Goal: Transaction & Acquisition: Purchase product/service

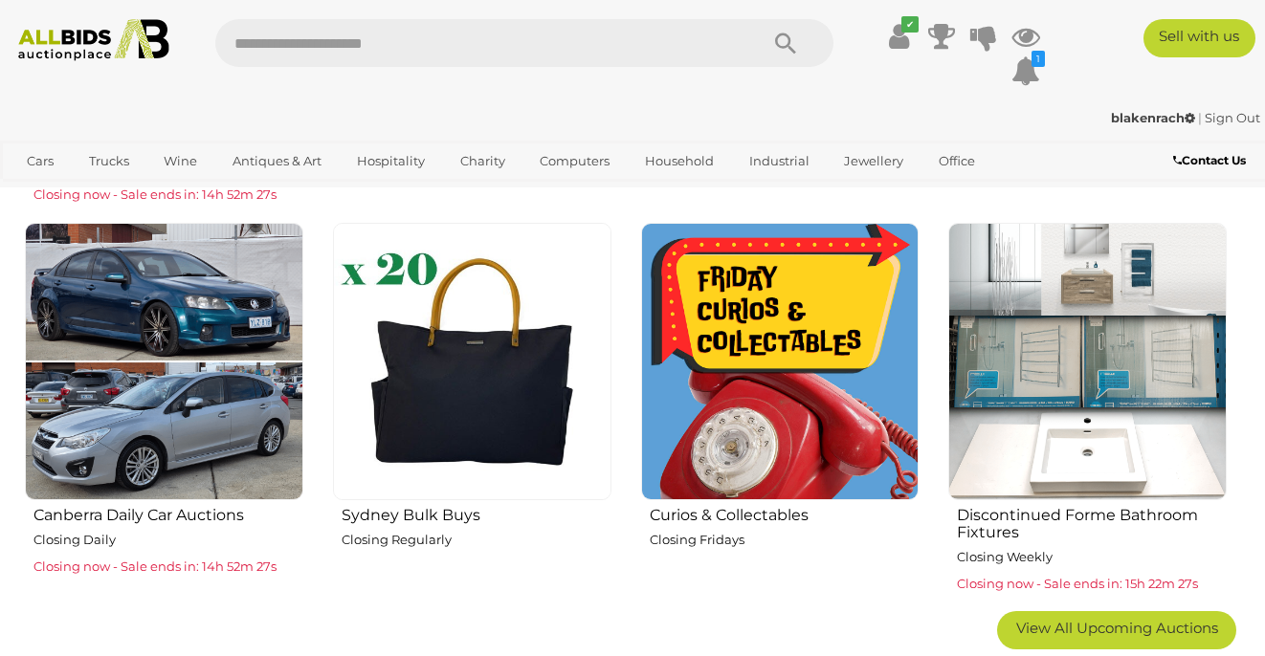
scroll to position [1269, 0]
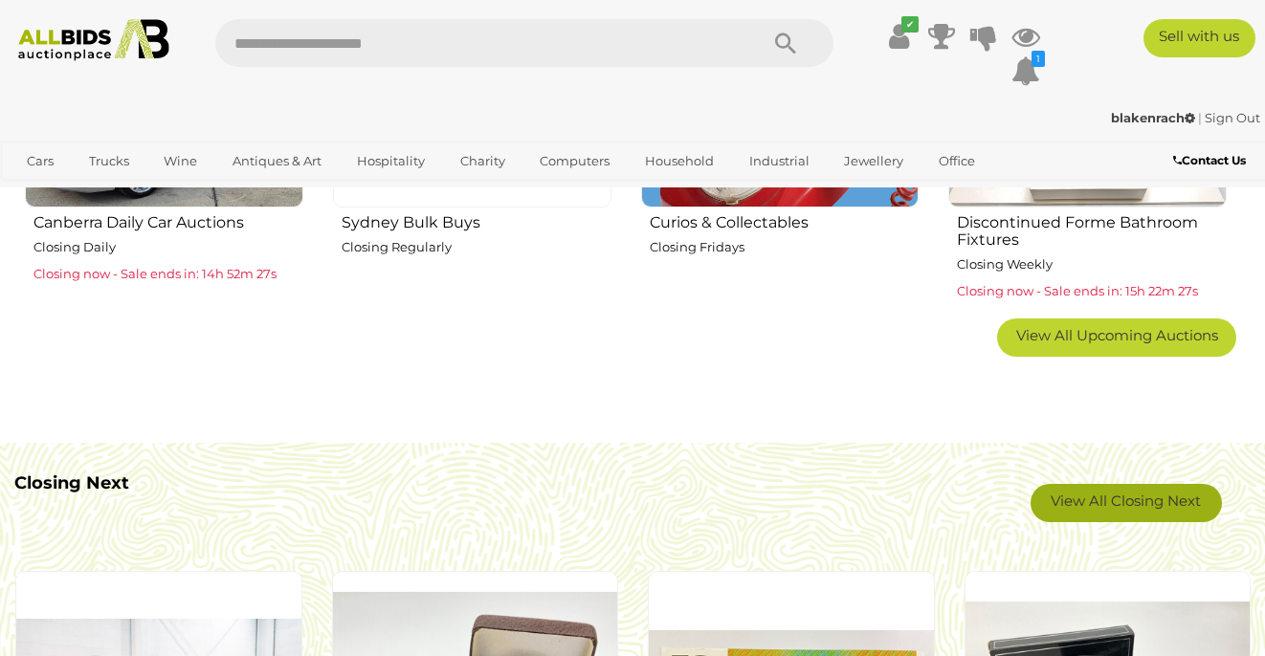
click at [1128, 494] on link "View All Closing Next" at bounding box center [1126, 503] width 191 height 38
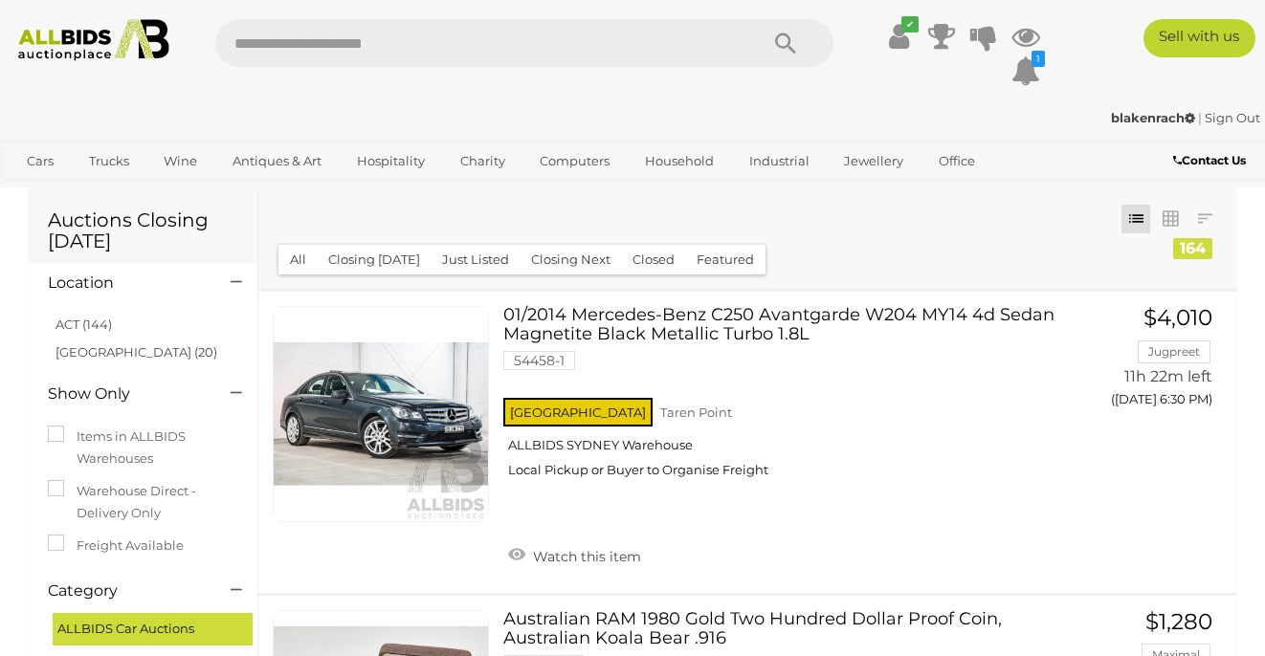
click at [72, 317] on li "ACT (144)" at bounding box center [146, 325] width 186 height 28
click at [72, 319] on link "ACT (144)" at bounding box center [83, 324] width 56 height 15
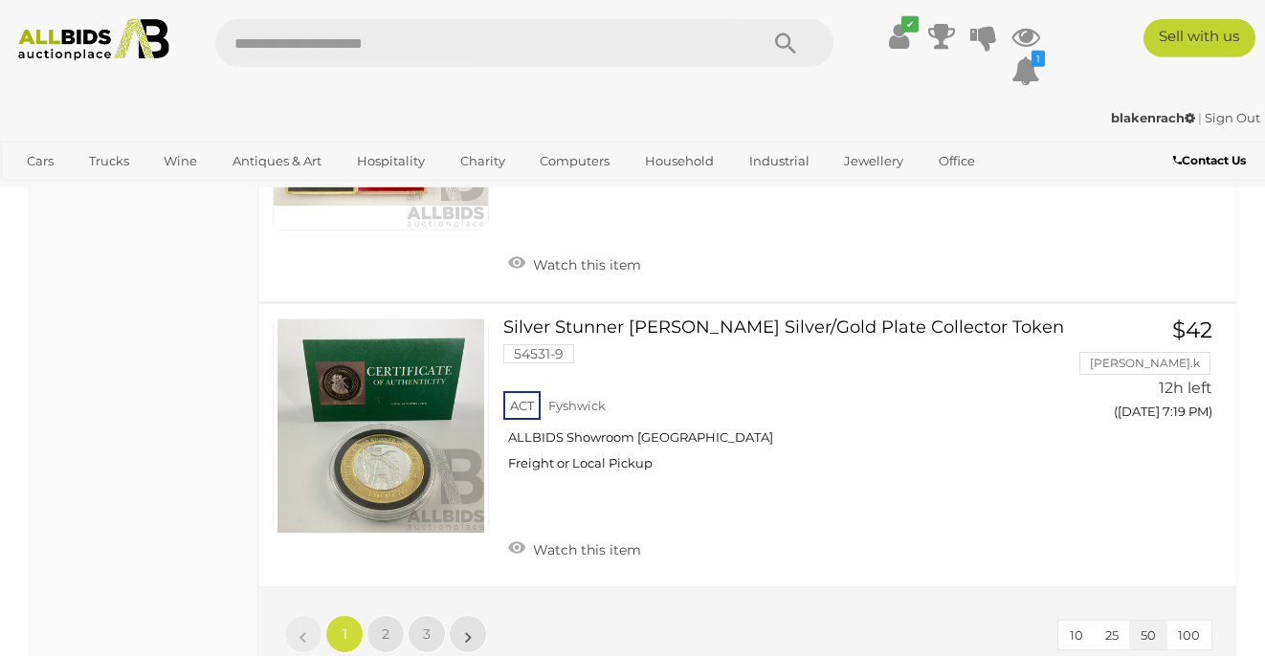
scroll to position [14737, 0]
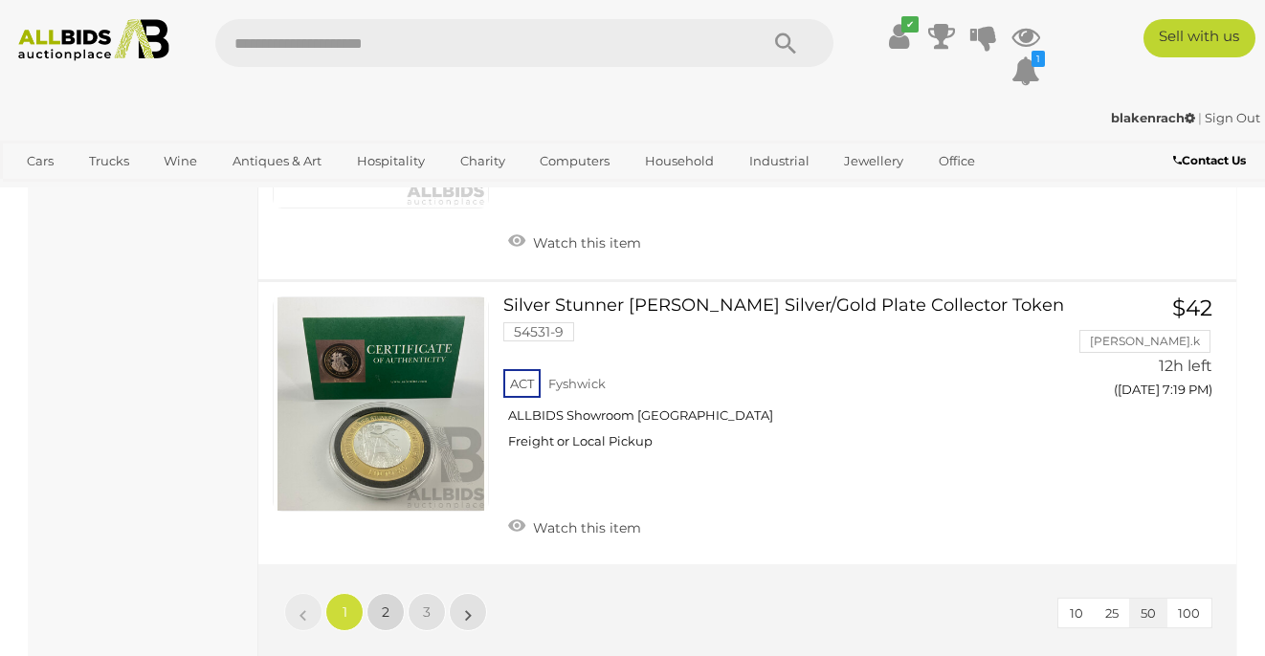
click at [374, 593] on link "2" at bounding box center [385, 612] width 38 height 38
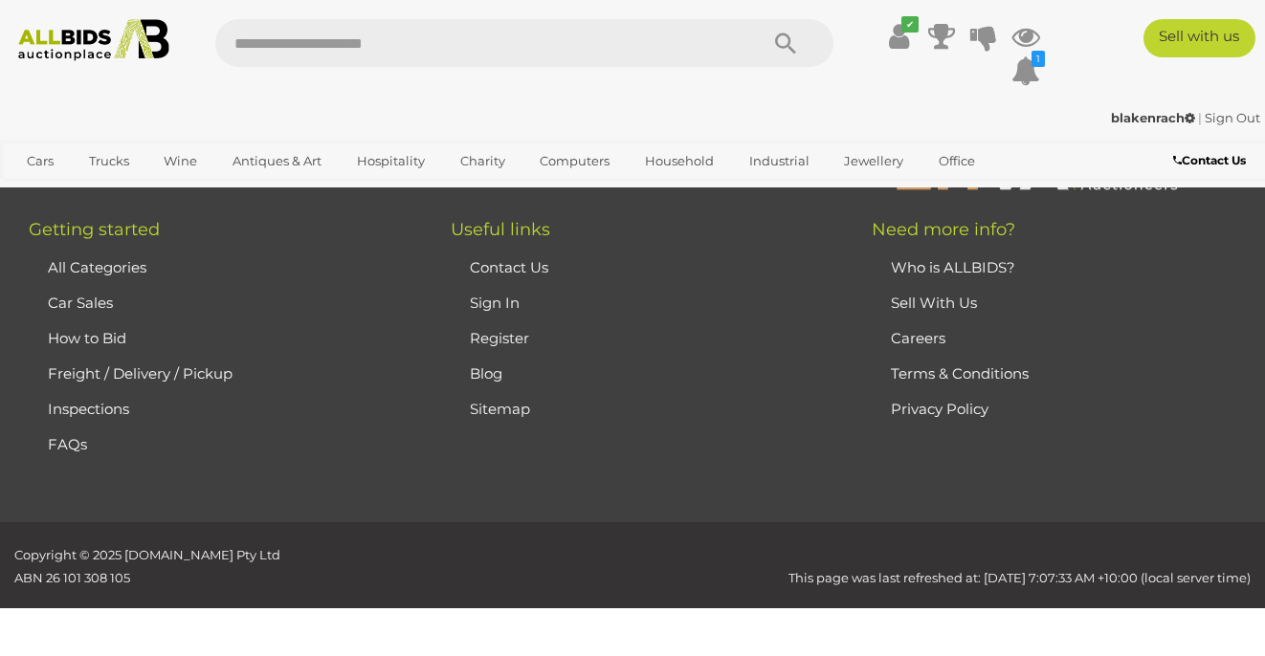
scroll to position [98, 0]
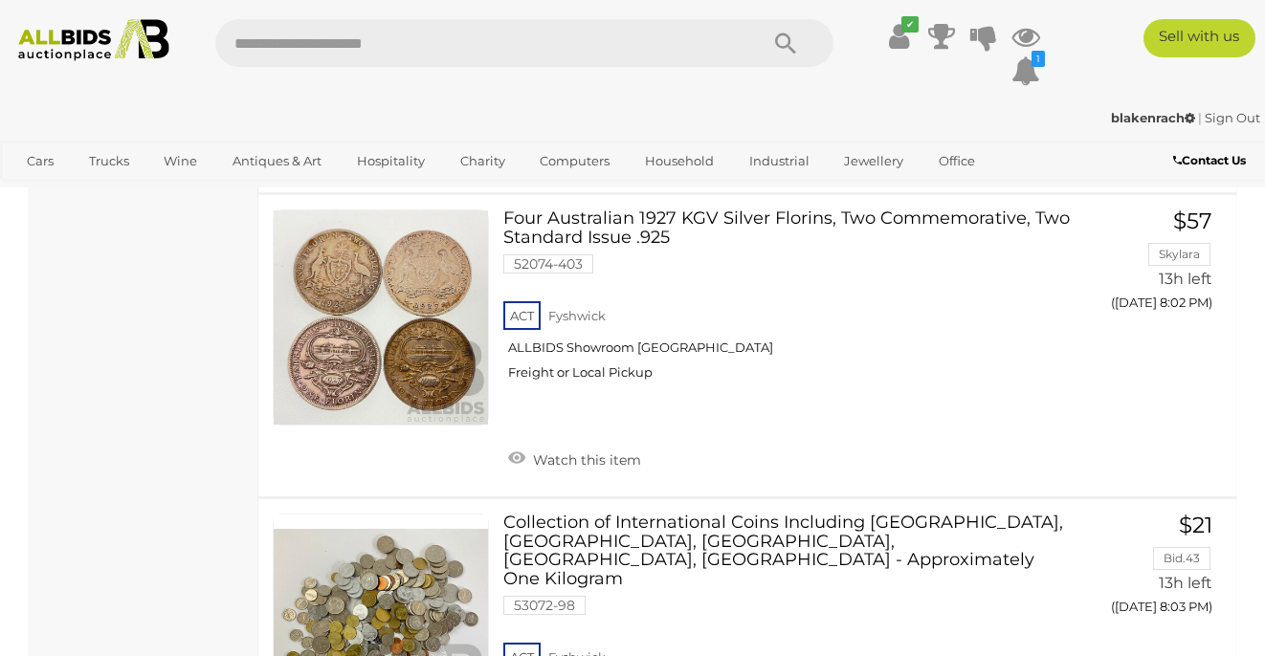
scroll to position [14835, 0]
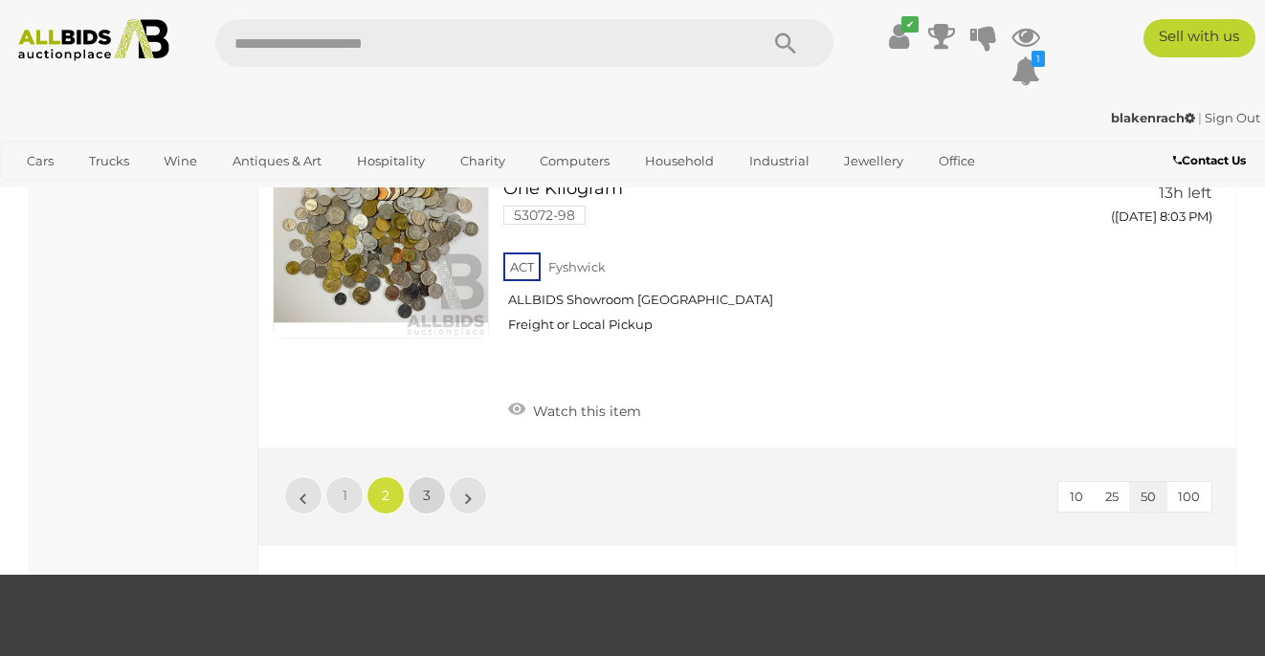
click at [416, 477] on link "3" at bounding box center [427, 496] width 38 height 38
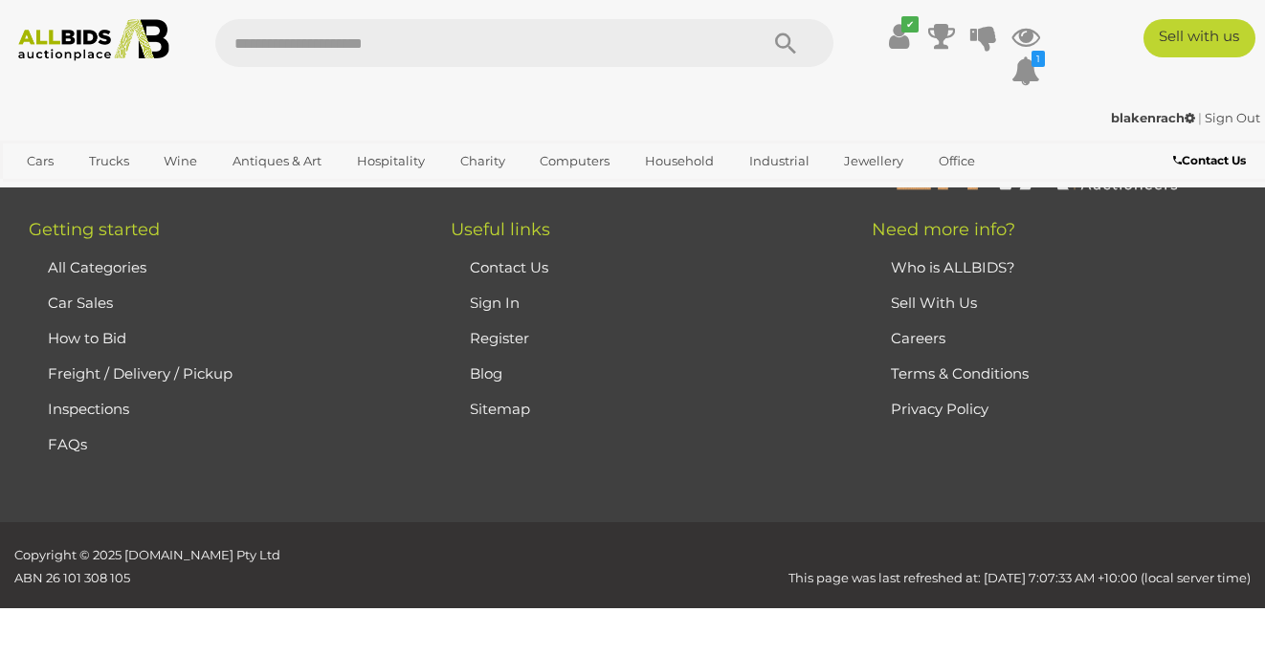
scroll to position [98, 0]
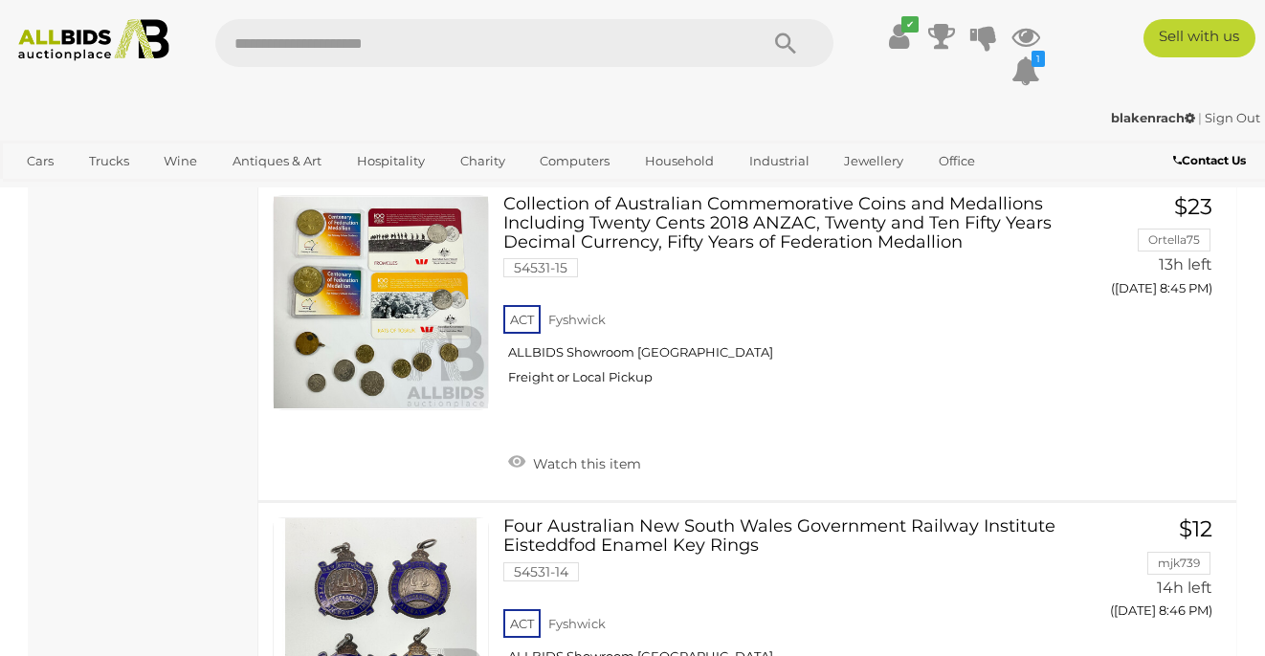
scroll to position [13371, 0]
